Goal: Transaction & Acquisition: Book appointment/travel/reservation

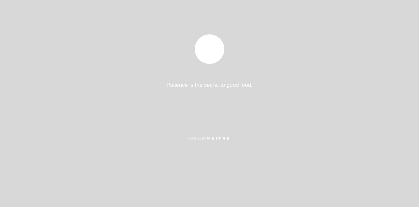
select select "es"
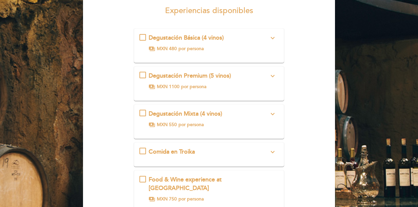
scroll to position [58, 0]
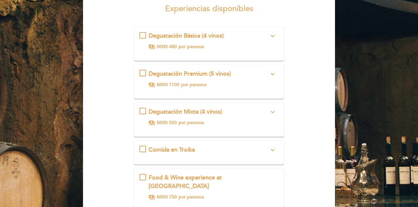
click at [268, 113] on button "expand_more" at bounding box center [272, 112] width 12 height 9
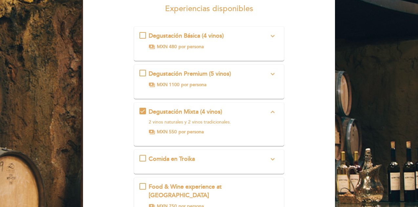
click at [272, 35] on icon "expand_more" at bounding box center [272, 36] width 8 height 8
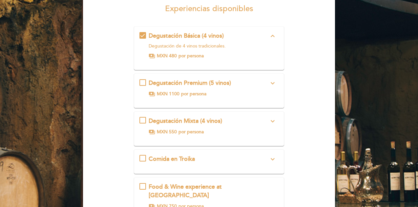
click at [275, 121] on icon "expand_more" at bounding box center [272, 121] width 8 height 8
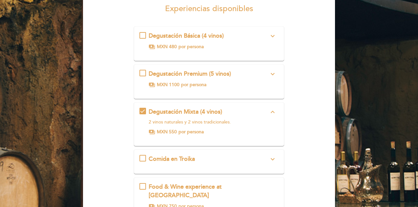
click at [272, 32] on icon "expand_more" at bounding box center [272, 36] width 8 height 8
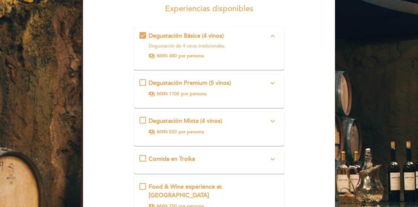
click at [270, 123] on icon "expand_more" at bounding box center [272, 121] width 8 height 8
